Goal: Browse casually

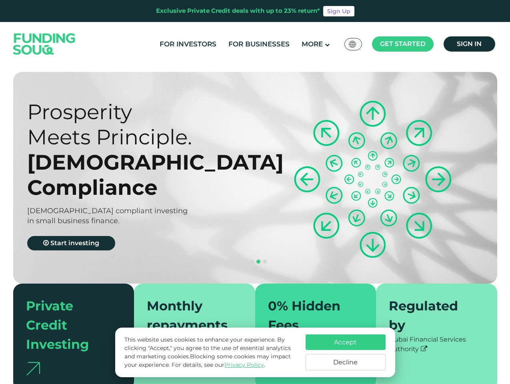
click at [403, 44] on span "Get started" at bounding box center [403, 44] width 46 height 8
click at [255, 168] on div "[DEMOGRAPHIC_DATA] Compliance" at bounding box center [148, 175] width 242 height 50
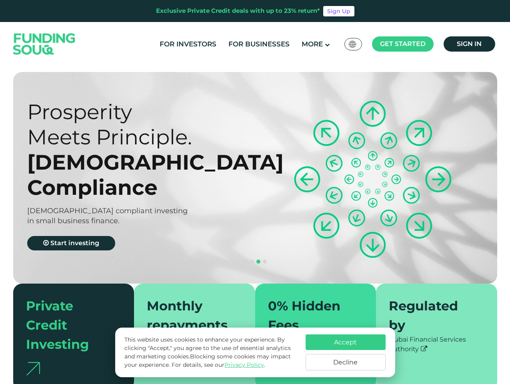
click at [0, 224] on section "Prosperity Meets Principle. Shariah Compliance [DEMOGRAPHIC_DATA] compliant inv…" at bounding box center [255, 231] width 510 height 319
click at [255, 259] on button "navigation" at bounding box center [258, 262] width 6 height 6
click at [246, 260] on span "navigation" at bounding box center [246, 262] width 4 height 4
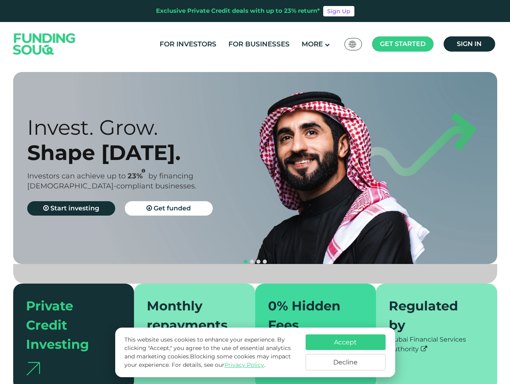
click at [252, 260] on span "navigation" at bounding box center [252, 262] width 4 height 4
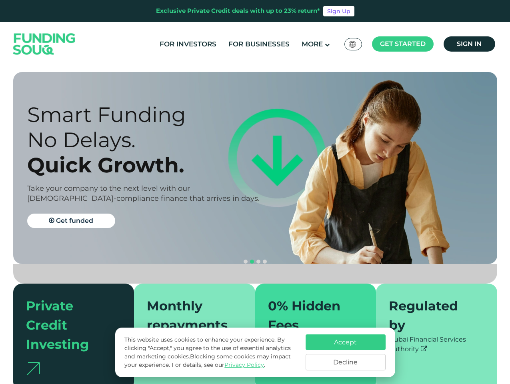
click at [259, 260] on span "navigation" at bounding box center [259, 262] width 4 height 4
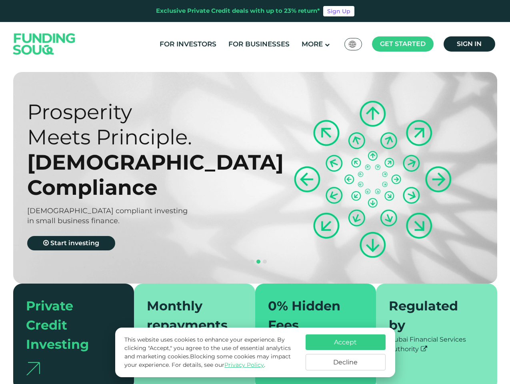
click at [265, 260] on span "navigation" at bounding box center [265, 262] width 4 height 4
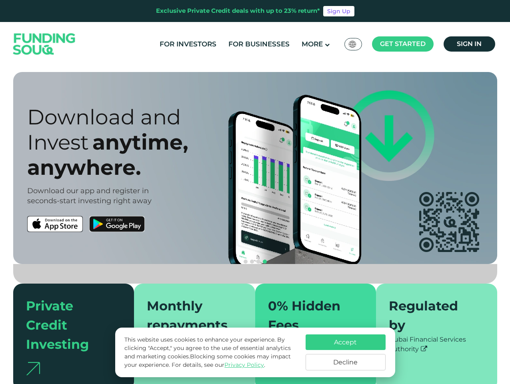
click at [346, 353] on div "Accept Decline" at bounding box center [346, 353] width 80 height 36
